Goal: Find contact information: Find contact information

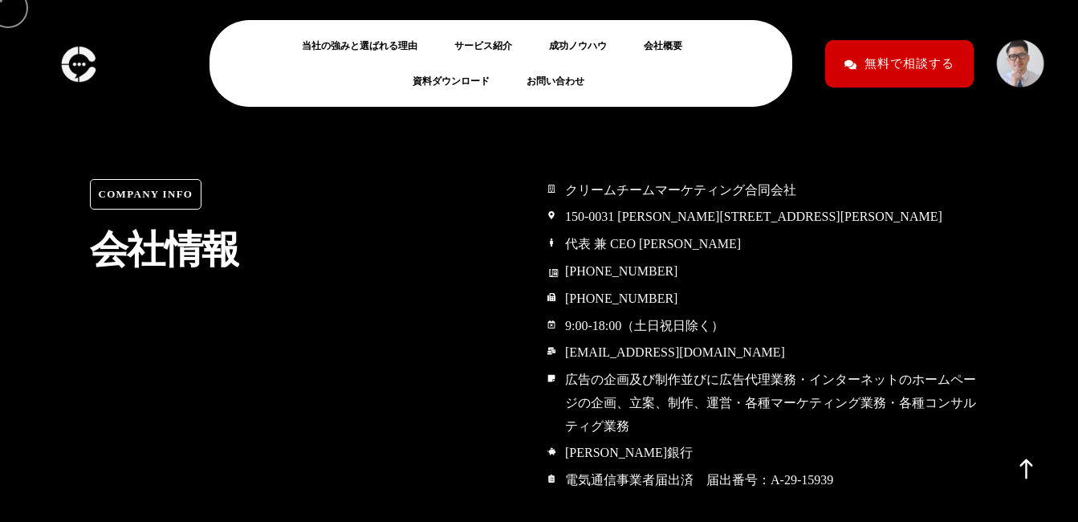
scroll to position [7596, 0]
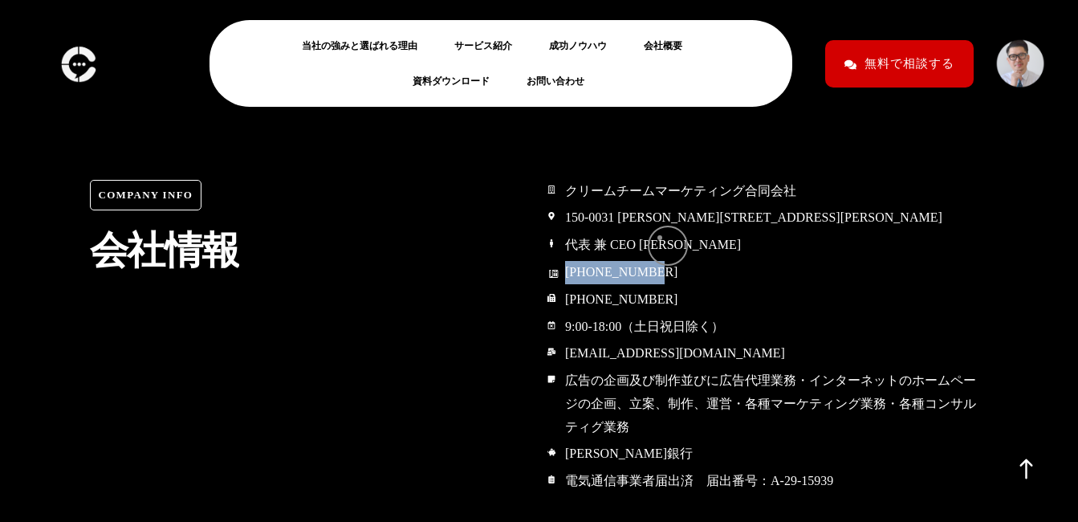
drag, startPoint x: 567, startPoint y: 238, endPoint x: 660, endPoint y: 238, distance: 93.1
click at [660, 261] on li "03-4360-5645" at bounding box center [768, 273] width 442 height 25
copy span "03-4360-5645"
